Goal: Complete application form

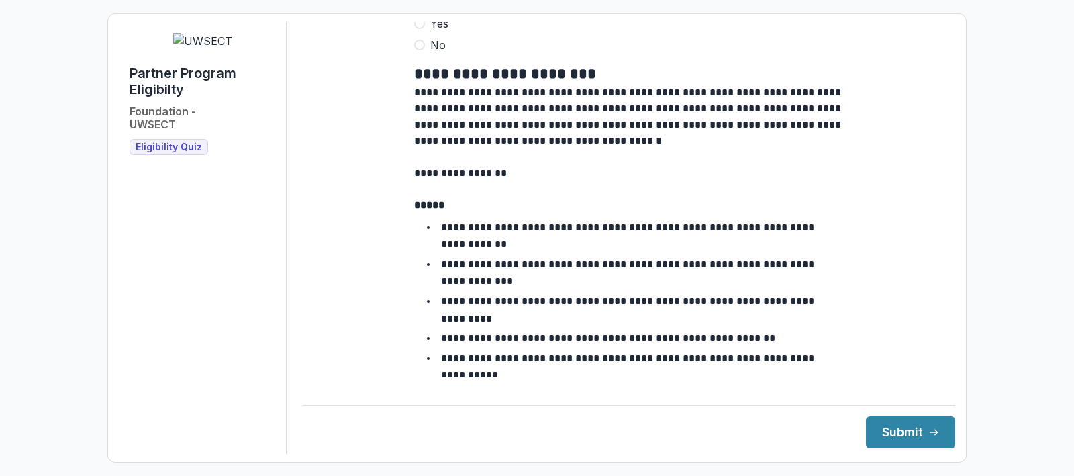
scroll to position [1224, 0]
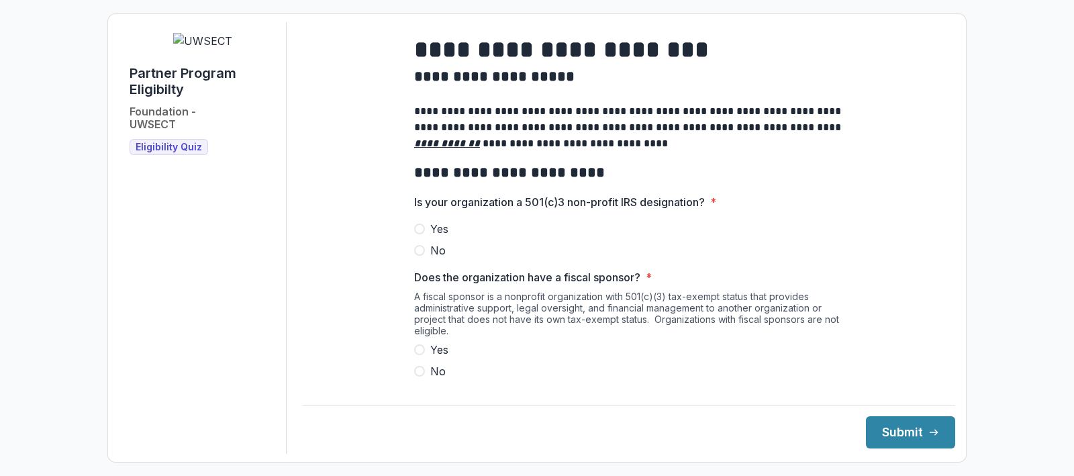
click at [420, 234] on span at bounding box center [419, 229] width 11 height 11
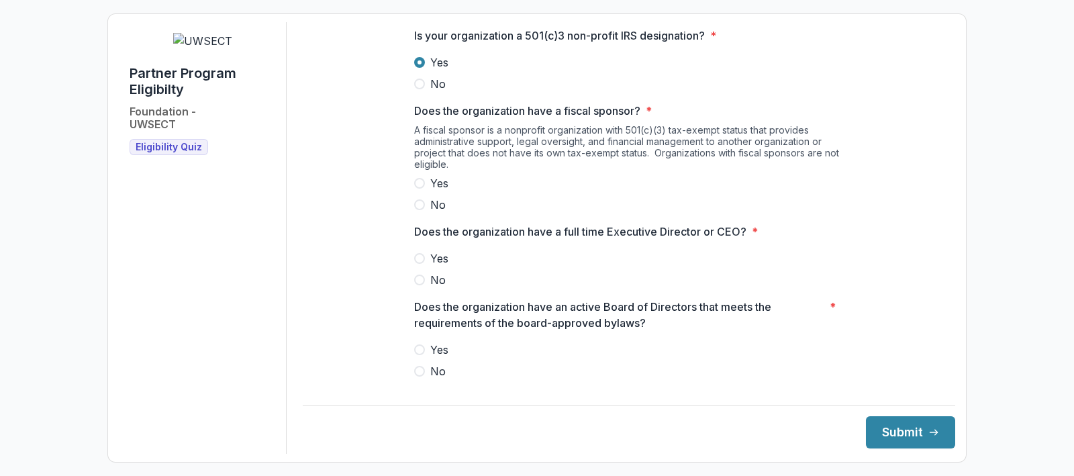
scroll to position [167, 0]
click at [418, 210] on span at bounding box center [419, 204] width 11 height 11
click at [418, 263] on span at bounding box center [419, 257] width 11 height 11
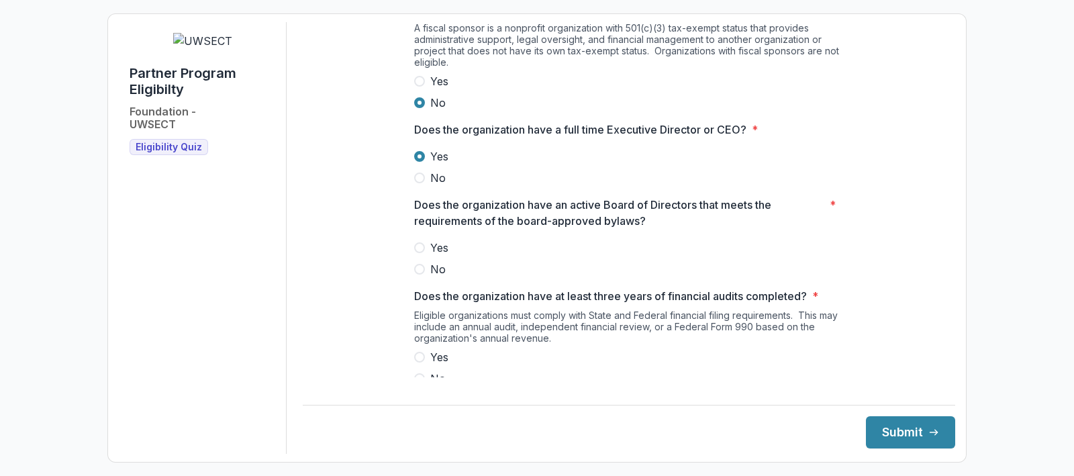
scroll to position [279, 0]
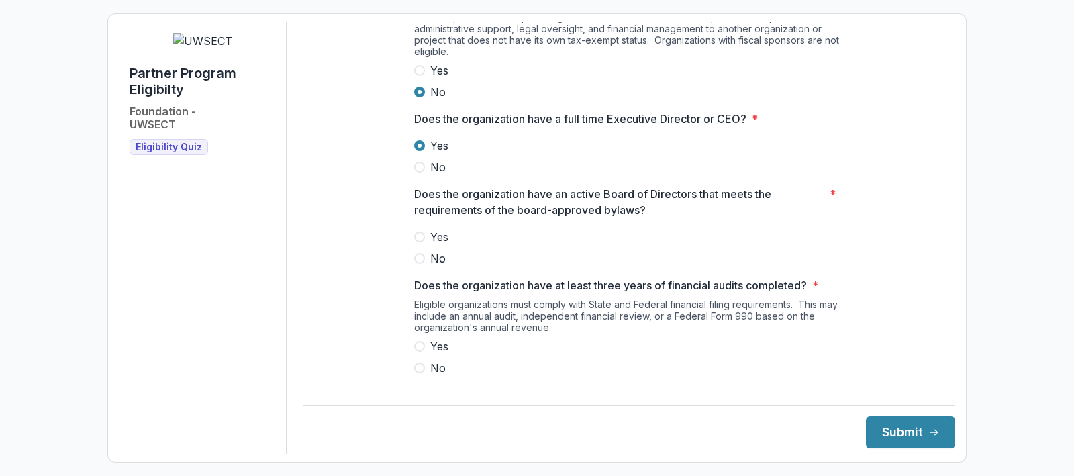
click at [414, 242] on span at bounding box center [419, 237] width 11 height 11
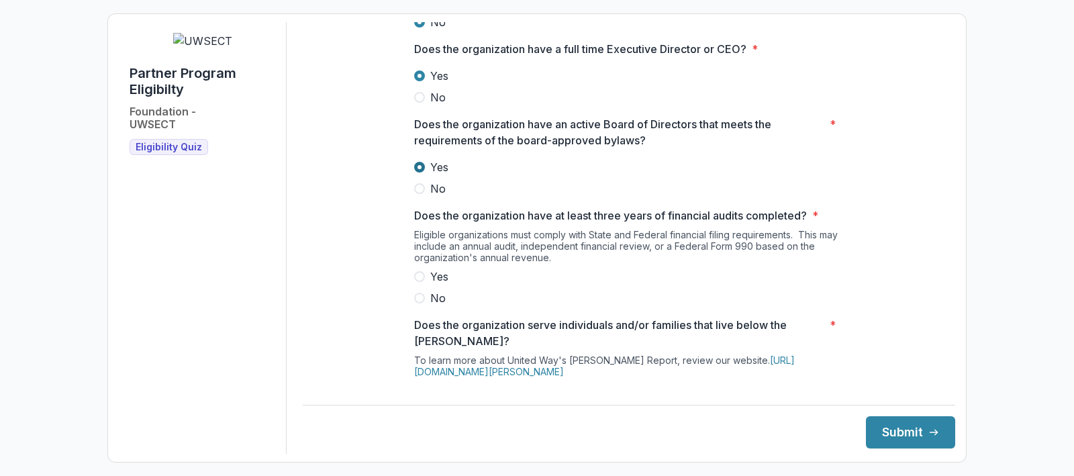
scroll to position [363, 0]
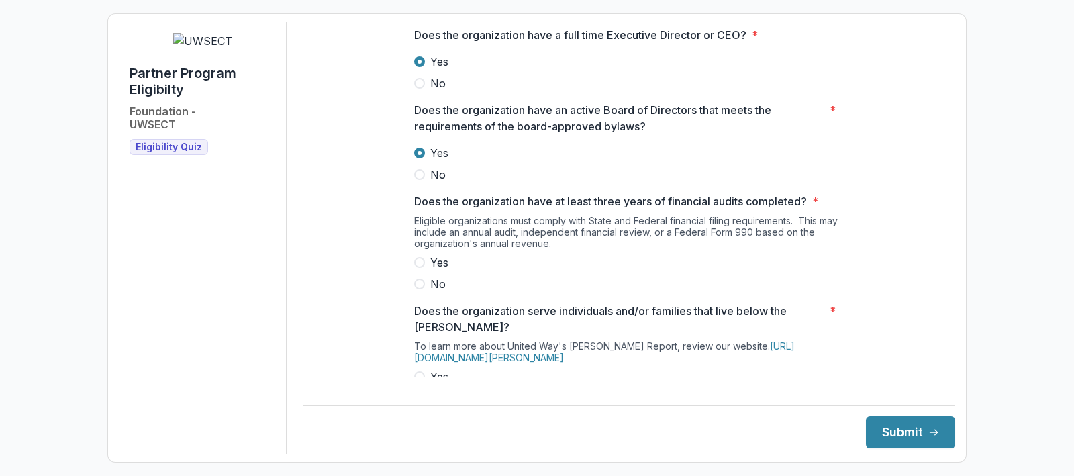
click at [424, 271] on label "Yes" at bounding box center [629, 262] width 430 height 16
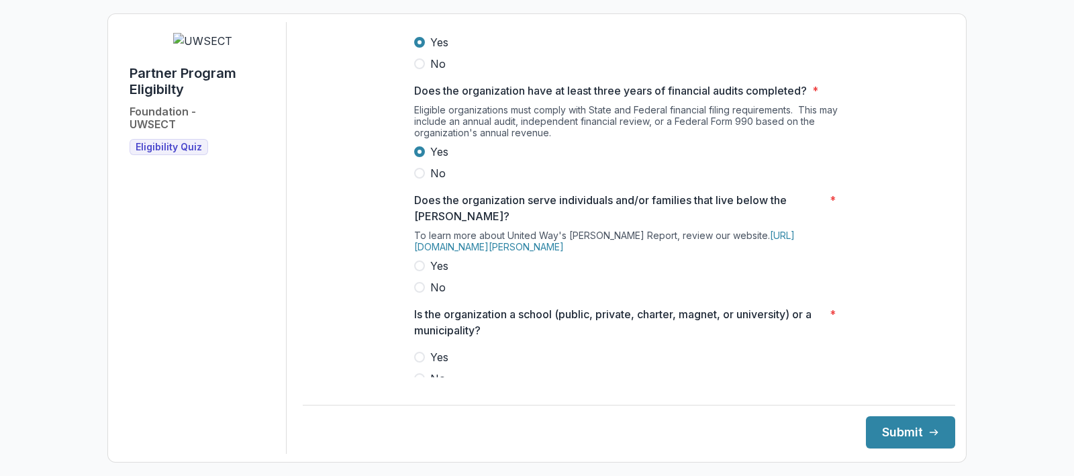
scroll to position [475, 0]
click at [419, 270] on span at bounding box center [419, 264] width 11 height 11
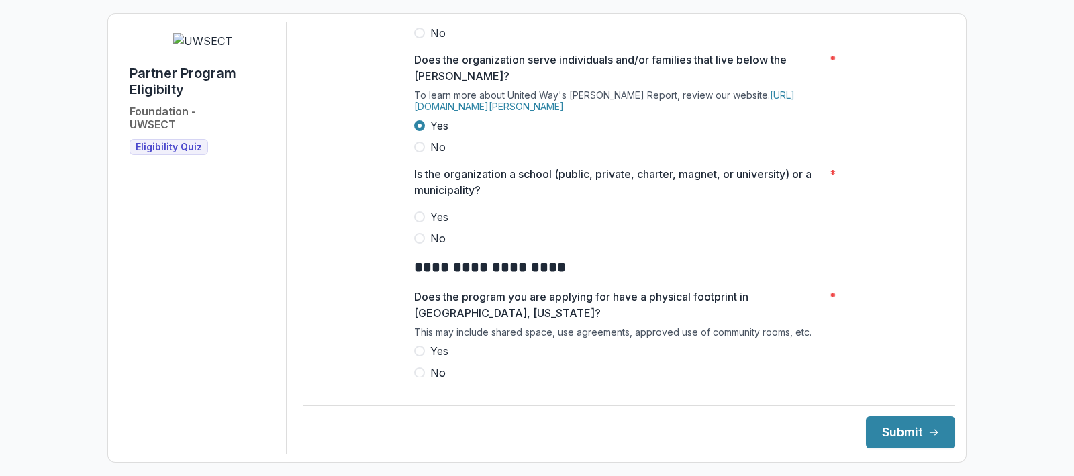
scroll to position [615, 0]
click at [418, 243] on span at bounding box center [419, 237] width 11 height 11
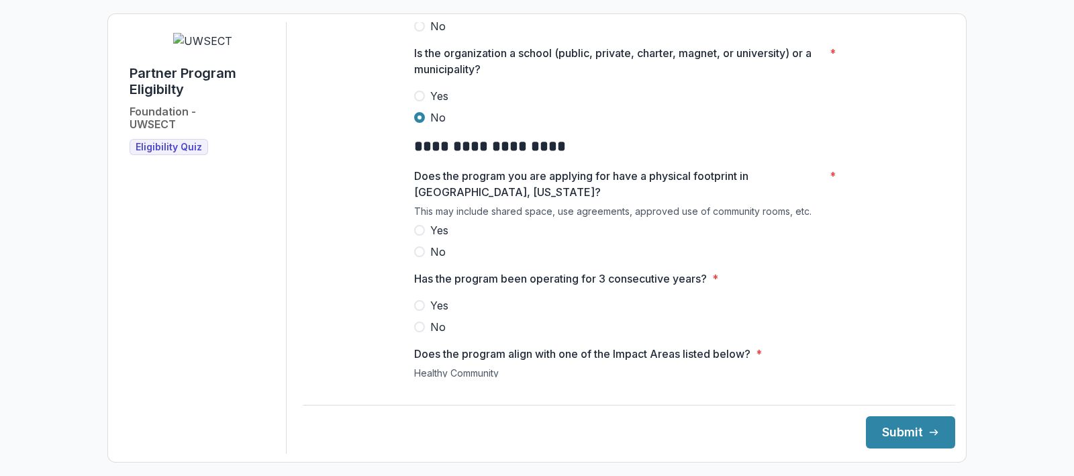
scroll to position [755, 0]
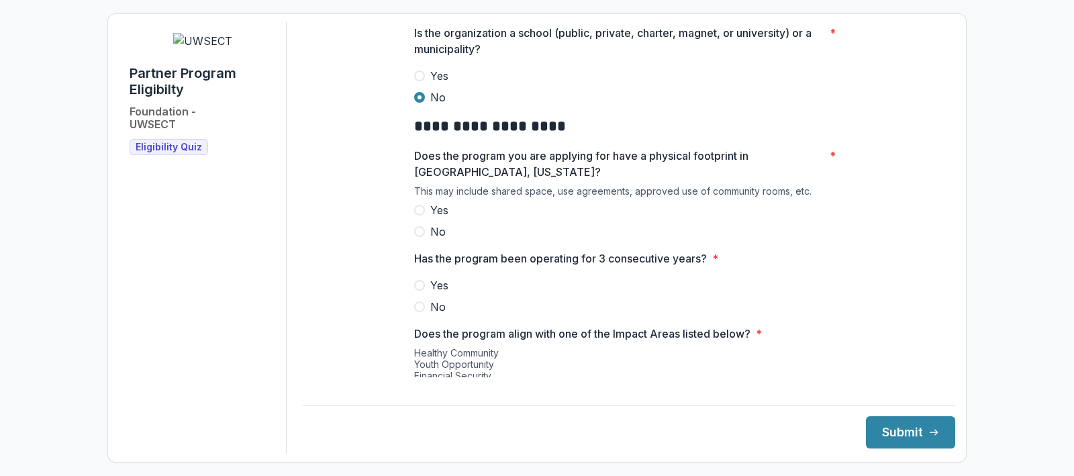
click at [416, 216] on span at bounding box center [419, 210] width 11 height 11
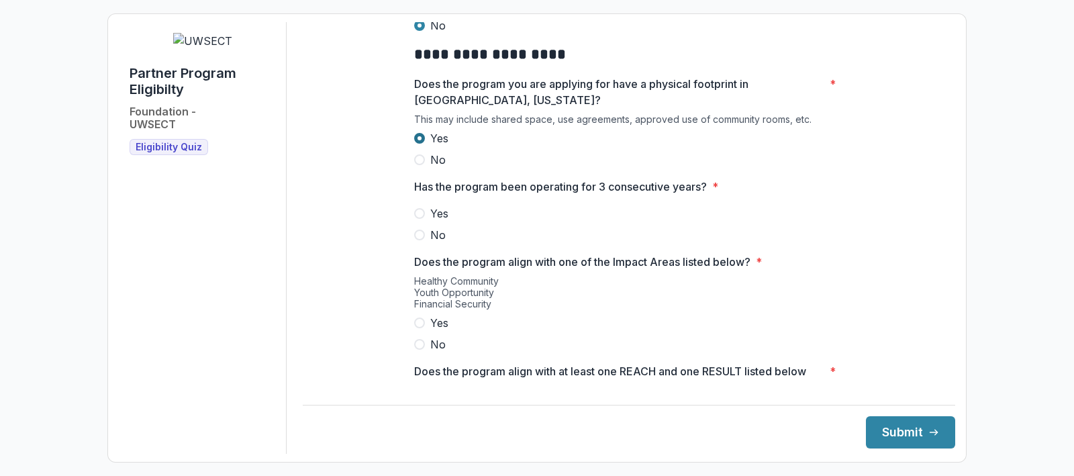
scroll to position [867, 0]
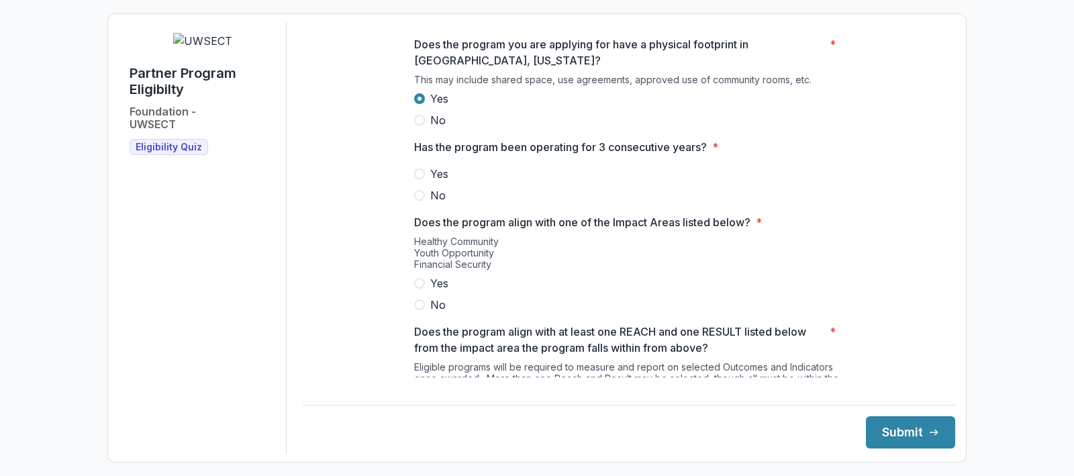
click at [419, 182] on label "Yes" at bounding box center [629, 174] width 430 height 16
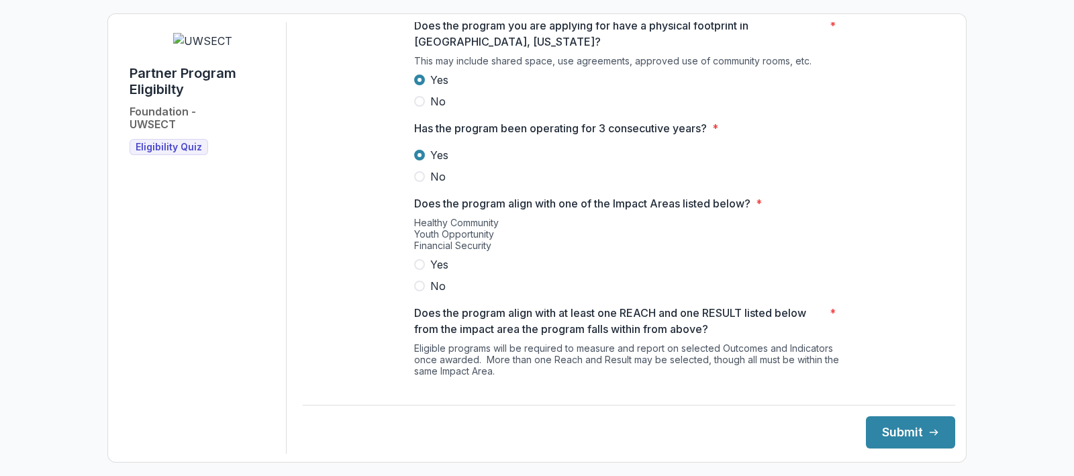
scroll to position [895, 0]
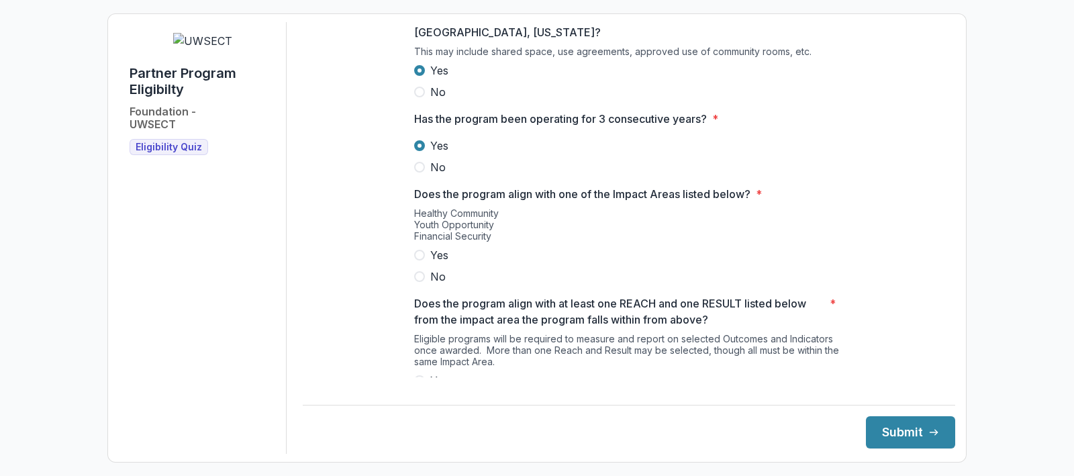
click at [416, 261] on span at bounding box center [419, 255] width 11 height 11
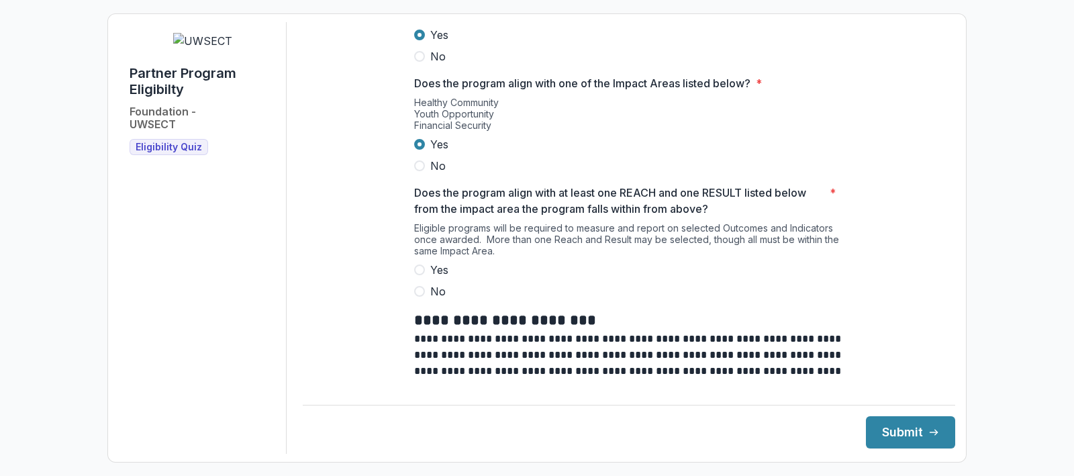
scroll to position [1007, 0]
click at [415, 274] on span at bounding box center [419, 268] width 11 height 11
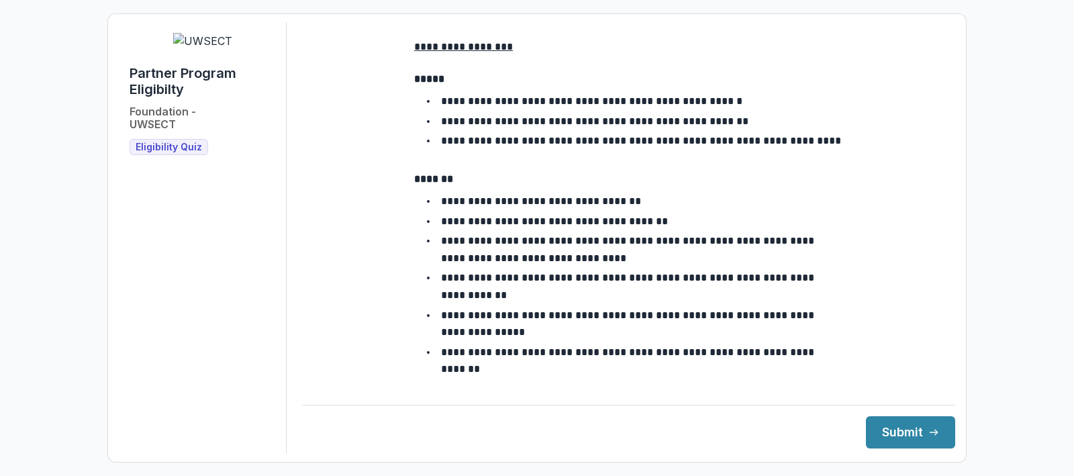
scroll to position [2455, 0]
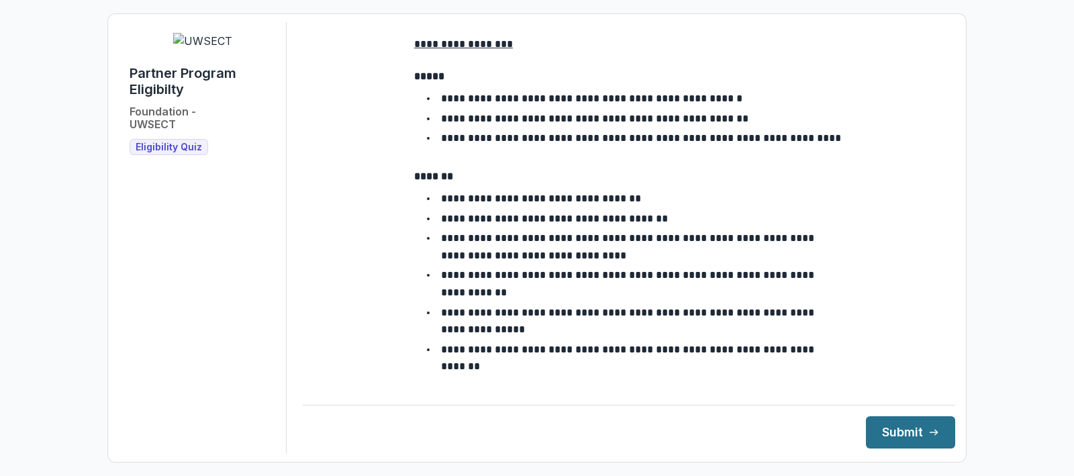
click at [929, 436] on icon "submit" at bounding box center [934, 432] width 11 height 11
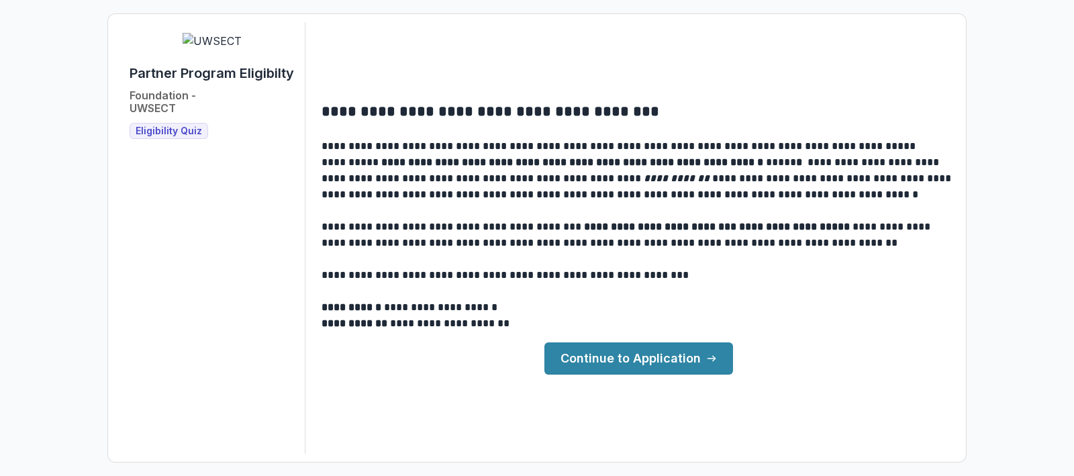
click at [613, 361] on link "Continue to Application" at bounding box center [639, 358] width 189 height 32
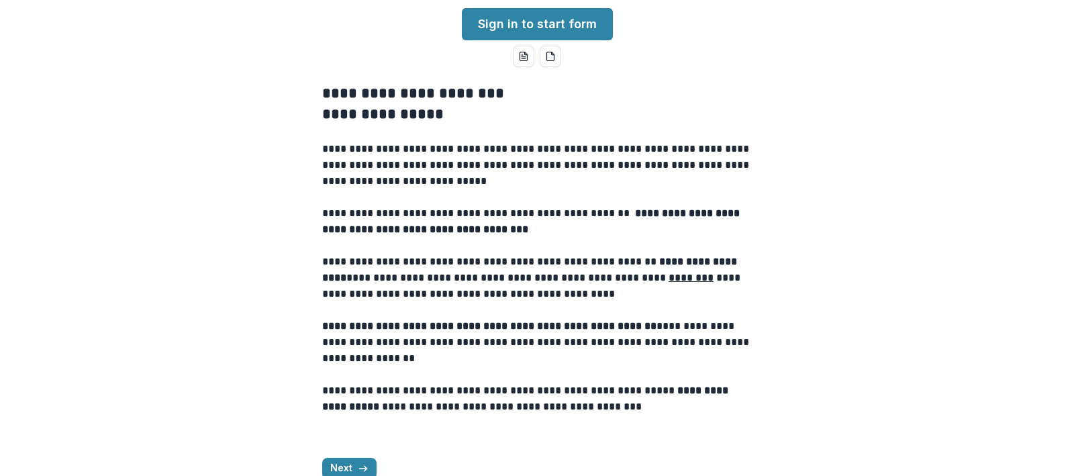
scroll to position [363, 0]
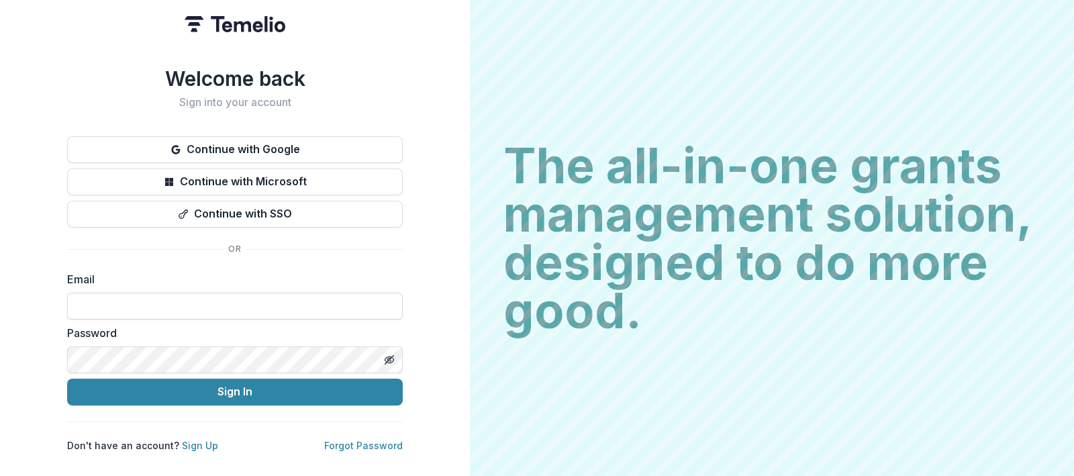
click at [299, 302] on input at bounding box center [235, 306] width 336 height 27
type input "**********"
click at [387, 356] on line "Toggle password visibility" at bounding box center [389, 359] width 8 height 8
click at [387, 356] on icon "Toggle password visibility" at bounding box center [389, 360] width 11 height 11
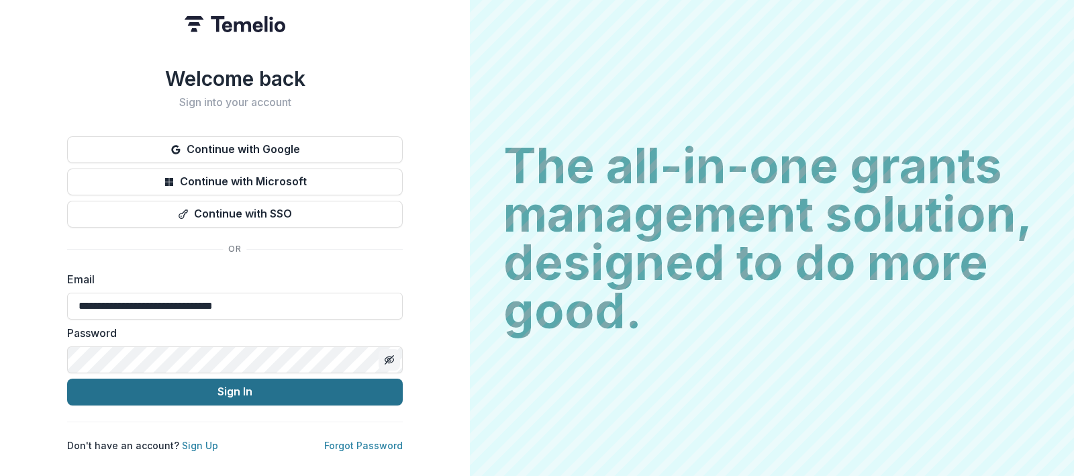
click at [304, 390] on button "Sign In" at bounding box center [235, 392] width 336 height 27
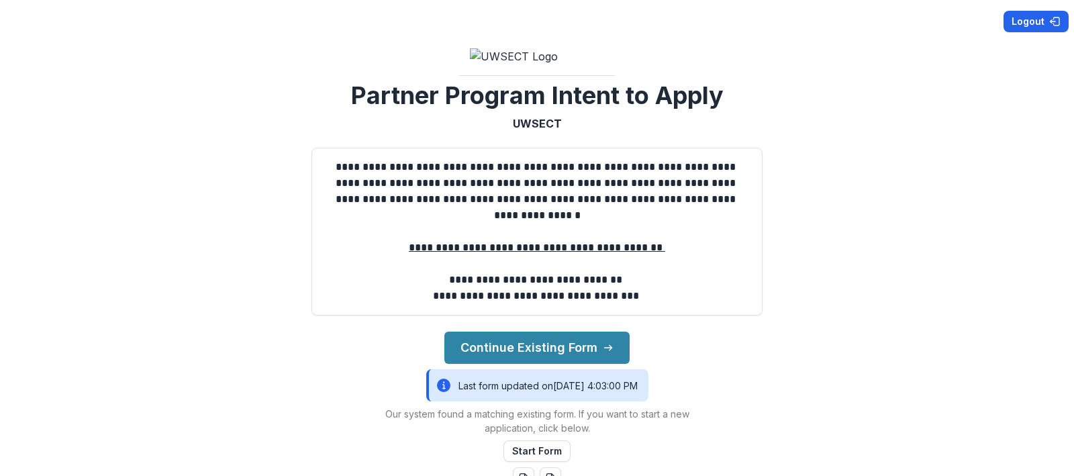
click at [1027, 17] on button "Logout" at bounding box center [1036, 21] width 65 height 21
